Goal: Task Accomplishment & Management: Complete application form

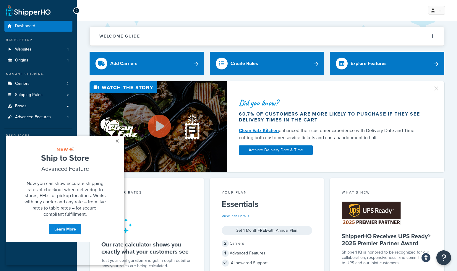
click at [117, 141] on link "×" at bounding box center [117, 141] width 10 height 11
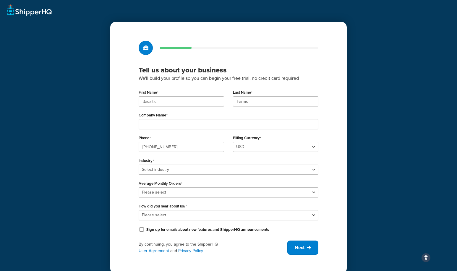
scroll to position [9, 0]
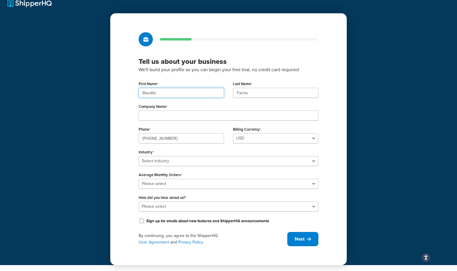
click at [155, 94] on input "Basaltic" at bounding box center [181, 93] width 85 height 10
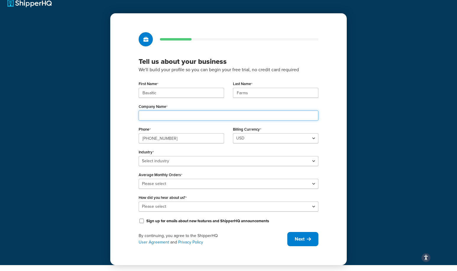
click at [167, 111] on input "Company Name" at bounding box center [229, 115] width 180 height 10
type input "Basaltic Farms"
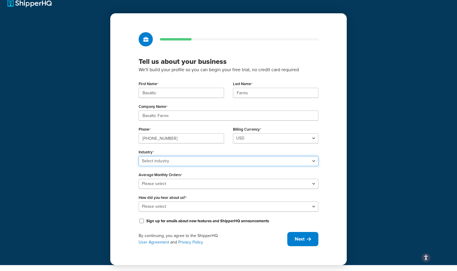
click at [192, 160] on select "Select industry Automotive Adult Agriculture Alcohol, Tobacco & CBD Arts & Craf…" at bounding box center [229, 161] width 180 height 10
select select "17"
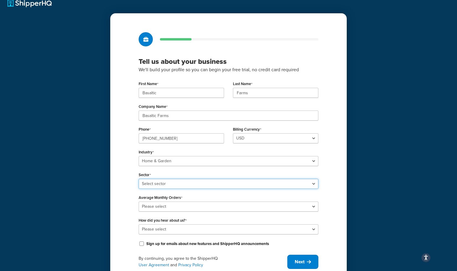
click at [178, 184] on select "Select sector Furniture Garden Supplies Home Goods Home Improvement Nursery / A…" at bounding box center [229, 184] width 180 height 10
select select "45"
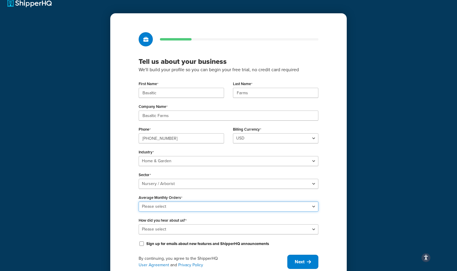
click at [180, 204] on select "Please select 0-500 501-1,000 1,001-10,000 10,001-20,000 Over 20,000" at bounding box center [229, 206] width 180 height 10
select select "2"
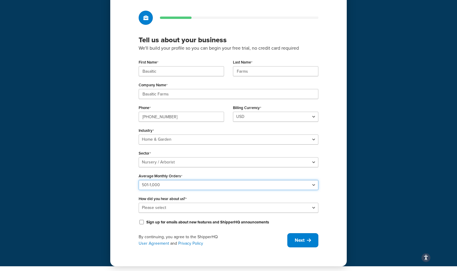
scroll to position [31, 0]
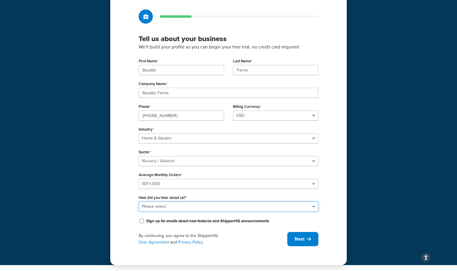
click at [176, 207] on select "Please select Online Search App Store or Marketplace Listing Referred by Agency…" at bounding box center [229, 206] width 180 height 10
select select "1"
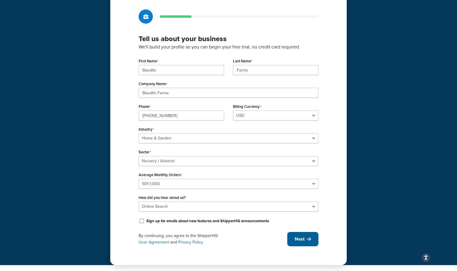
click at [307, 237] on icon at bounding box center [309, 239] width 4 height 5
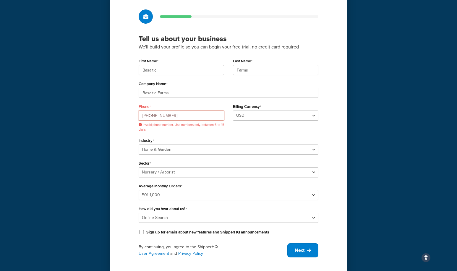
click at [172, 117] on input "(530) 238-5357" at bounding box center [181, 115] width 85 height 10
click at [170, 115] on input "(530) 238-5357" at bounding box center [181, 115] width 85 height 10
type input "7"
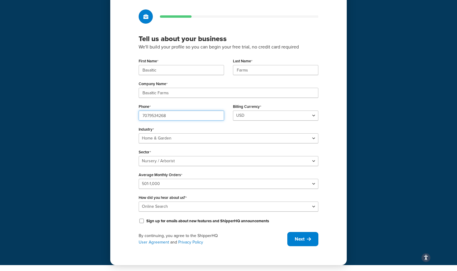
type input "7079534268"
click at [222, 127] on div "Industry Select industry Automotive Adult Agriculture Alcohol, Tobacco & CBD Ar…" at bounding box center [229, 134] width 180 height 18
click at [305, 239] on button "Next" at bounding box center [302, 239] width 31 height 14
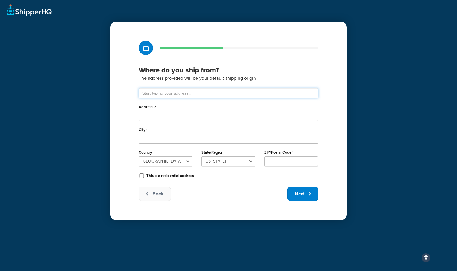
click at [189, 93] on input "text" at bounding box center [229, 93] width 180 height 10
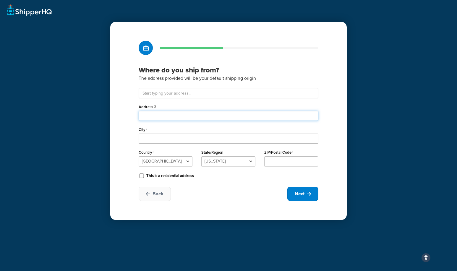
click at [171, 118] on input "Address 2" at bounding box center [229, 116] width 180 height 10
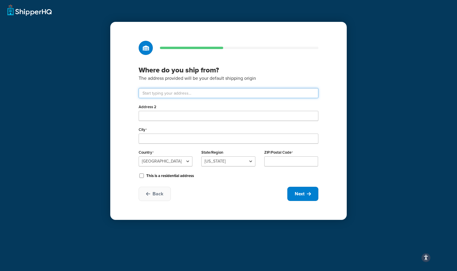
click at [174, 95] on input "text" at bounding box center [229, 93] width 180 height 10
paste input "641-200 Beck Elliot Ln, McArthur, CA 96056"
type input "641 Beck Elliot Ln"
type input "McArthur"
select select "5"
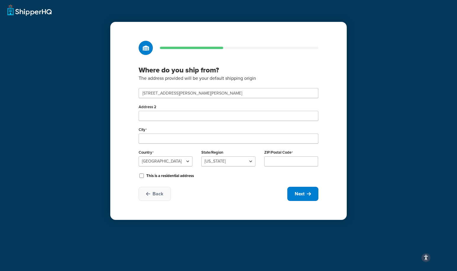
type input "96056"
click at [141, 175] on input "This is a residential address" at bounding box center [142, 175] width 6 height 4
click at [141, 176] on input "This is a residential address" at bounding box center [142, 175] width 6 height 4
checkbox input "false"
click at [296, 191] on span "Next" at bounding box center [299, 194] width 10 height 6
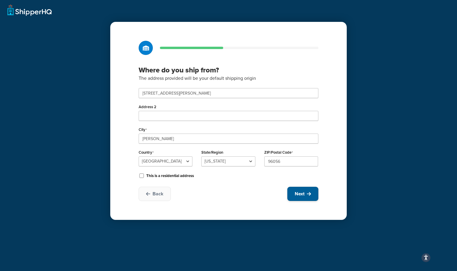
select select "1"
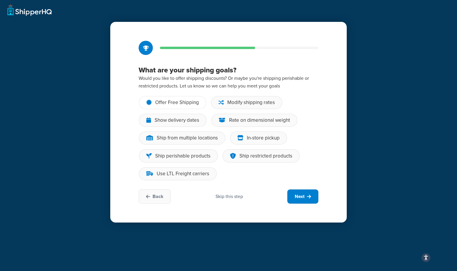
click at [191, 105] on div "Offer Free Shipping" at bounding box center [177, 103] width 44 height 6
click at [0, 0] on input "Offer Free Shipping" at bounding box center [0, 0] width 0 height 0
click at [198, 121] on div "Show delivery dates" at bounding box center [176, 120] width 45 height 6
click at [0, 0] on input "Show delivery dates" at bounding box center [0, 0] width 0 height 0
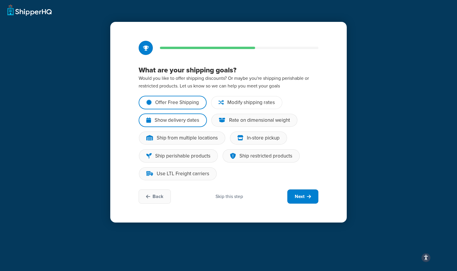
click at [231, 101] on div "Modify shipping rates" at bounding box center [251, 103] width 48 height 6
click at [0, 0] on input "Modify shipping rates" at bounding box center [0, 0] width 0 height 0
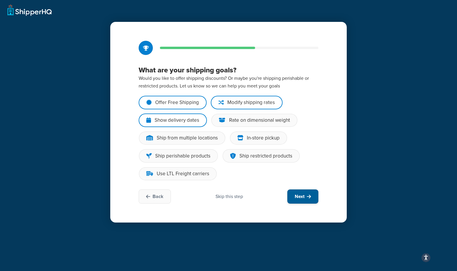
click at [300, 196] on span "Next" at bounding box center [299, 196] width 10 height 6
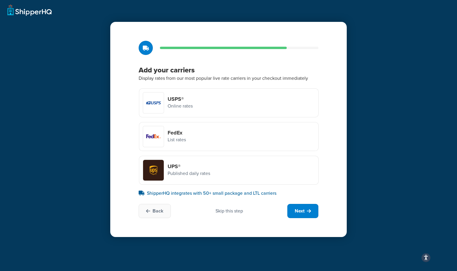
click at [185, 101] on h4 "USPS®" at bounding box center [179, 99] width 25 height 6
click at [0, 0] on input "USPS® Online rates" at bounding box center [0, 0] width 0 height 0
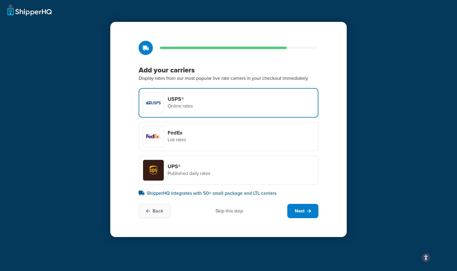
click at [193, 140] on div "FedEx List rates" at bounding box center [229, 136] width 180 height 29
click at [0, 0] on input "FedEx List rates" at bounding box center [0, 0] width 0 height 0
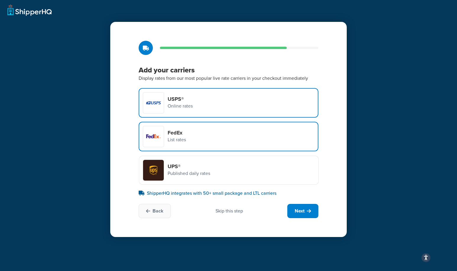
click at [189, 134] on div "FedEx List rates" at bounding box center [229, 137] width 180 height 30
click at [0, 0] on input "FedEx List rates" at bounding box center [0, 0] width 0 height 0
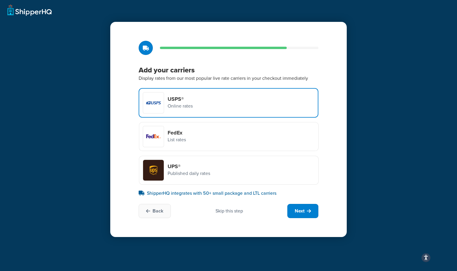
click at [160, 135] on div at bounding box center [153, 136] width 21 height 21
click at [0, 0] on input "FedEx List rates" at bounding box center [0, 0] width 0 height 0
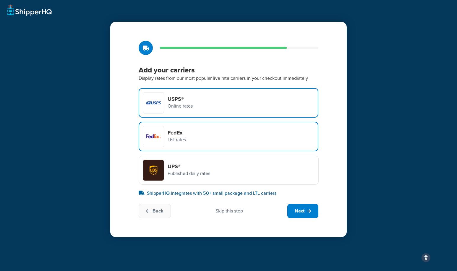
click at [217, 167] on div "UPS® Published daily rates" at bounding box center [229, 170] width 180 height 29
click at [0, 0] on input "UPS® Published daily rates" at bounding box center [0, 0] width 0 height 0
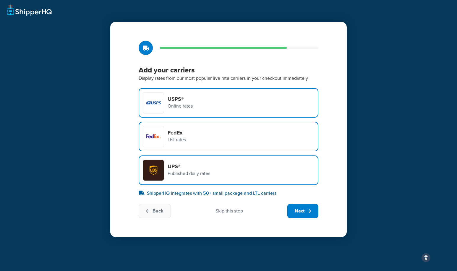
click at [212, 169] on div "UPS® Published daily rates" at bounding box center [229, 170] width 180 height 30
click at [0, 0] on input "UPS® Published daily rates" at bounding box center [0, 0] width 0 height 0
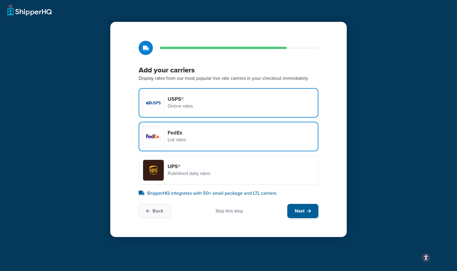
click at [309, 215] on button "Next" at bounding box center [302, 211] width 31 height 14
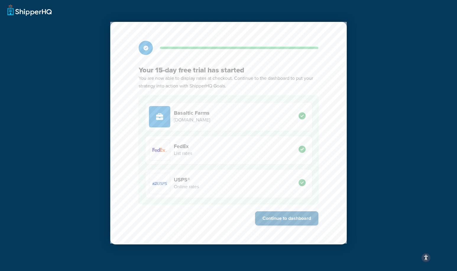
click at [288, 222] on button "Continue to dashboard" at bounding box center [286, 218] width 63 height 14
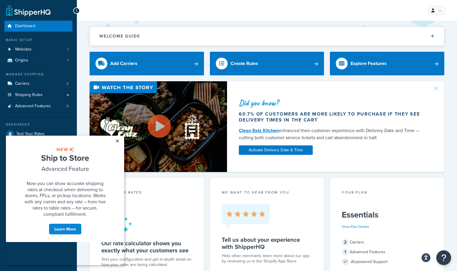
click at [116, 141] on link "×" at bounding box center [117, 141] width 10 height 11
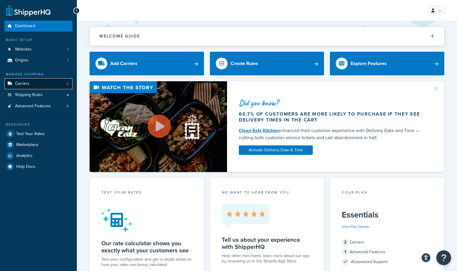
click at [37, 85] on link "Carriers 2" at bounding box center [38, 83] width 68 height 11
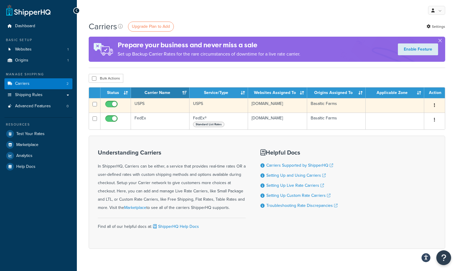
click at [259, 102] on td "8e7c37-08.myshopify.com" at bounding box center [277, 105] width 59 height 14
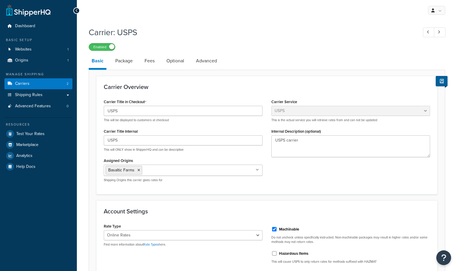
select select "usps"
select select "ONLINE"
click at [439, 11] on link at bounding box center [436, 10] width 17 height 9
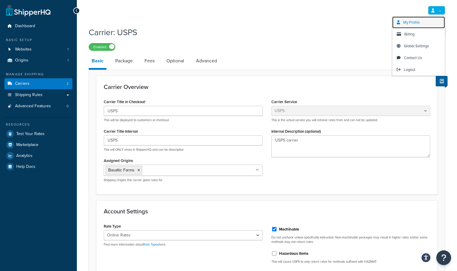
click at [420, 24] on link "My Profile" at bounding box center [418, 23] width 53 height 12
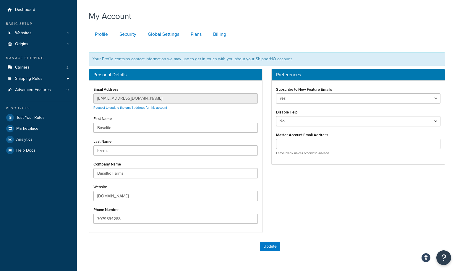
scroll to position [14, 0]
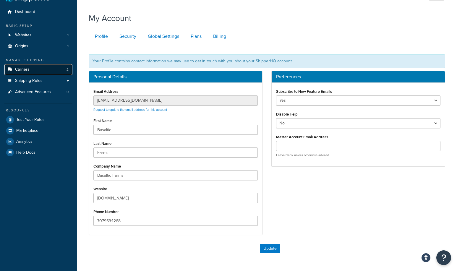
click at [40, 72] on link "Carriers 2" at bounding box center [38, 69] width 68 height 11
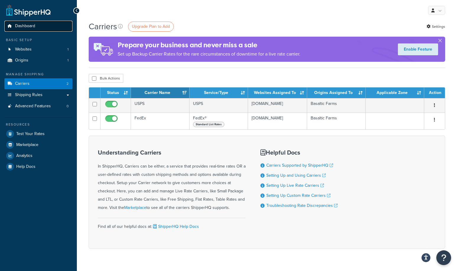
click at [31, 27] on span "Dashboard" at bounding box center [25, 26] width 20 height 5
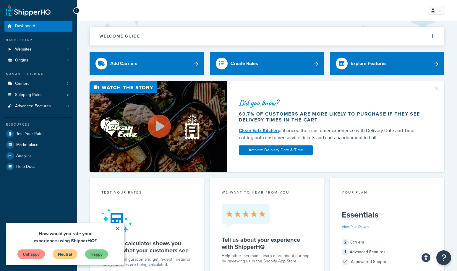
click at [41, 5] on link at bounding box center [28, 10] width 44 height 12
click at [34, 53] on link "Websites 1" at bounding box center [38, 49] width 68 height 11
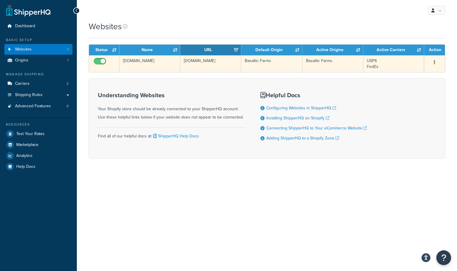
click at [141, 61] on td "[DOMAIN_NAME]" at bounding box center [149, 63] width 61 height 17
